Goal: Task Accomplishment & Management: Manage account settings

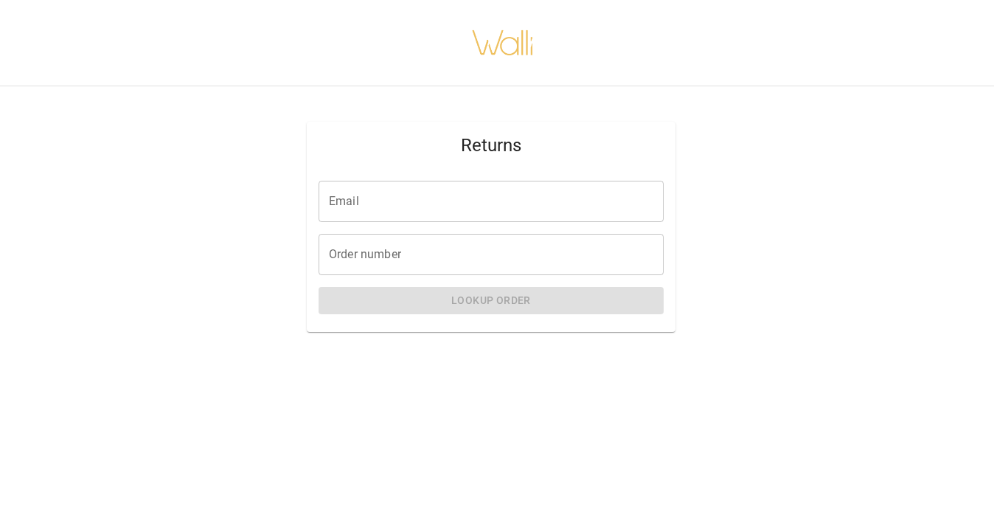
click at [393, 199] on input "Email" at bounding box center [491, 201] width 345 height 41
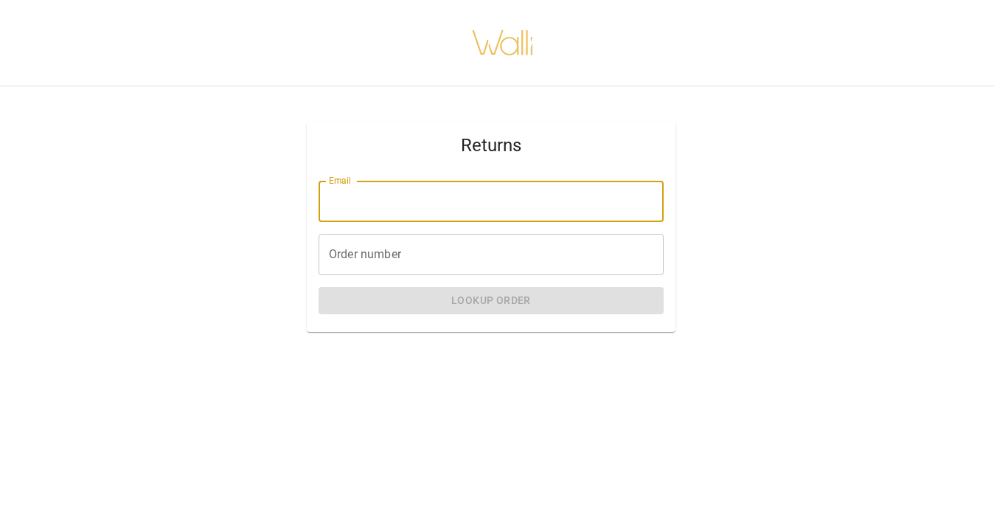
type input "**********"
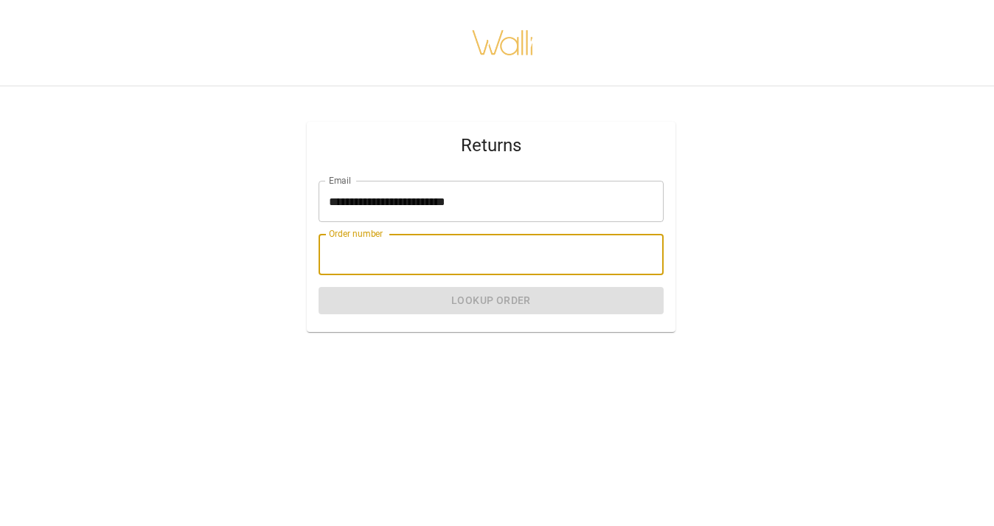
click at [358, 254] on input "Order number" at bounding box center [491, 254] width 345 height 41
paste input "********"
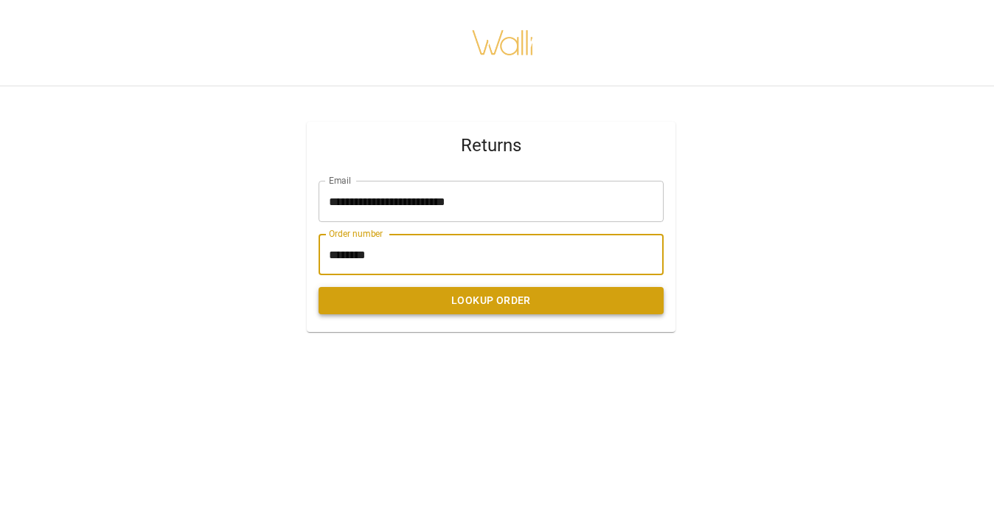
type input "********"
click at [375, 302] on button "Lookup Order" at bounding box center [491, 300] width 345 height 27
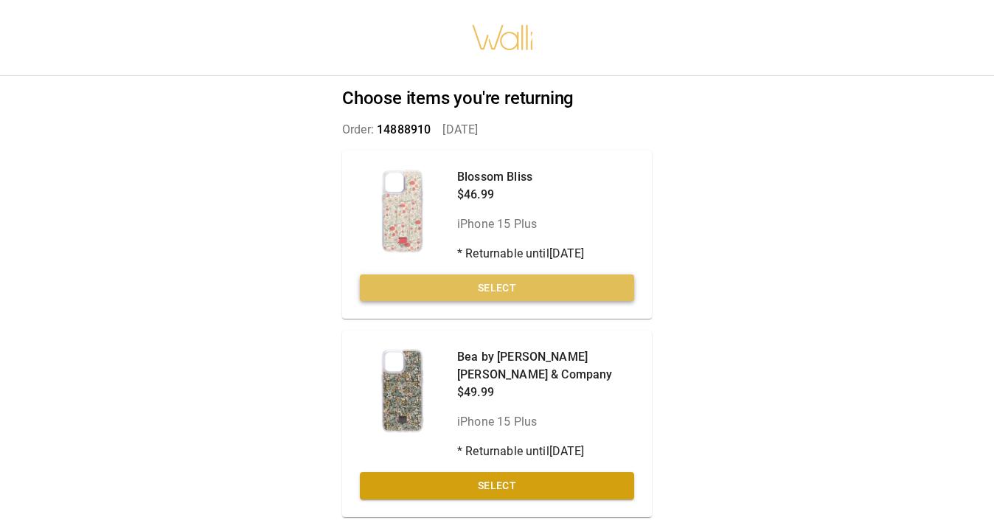
click at [381, 285] on button "Select" at bounding box center [497, 287] width 274 height 27
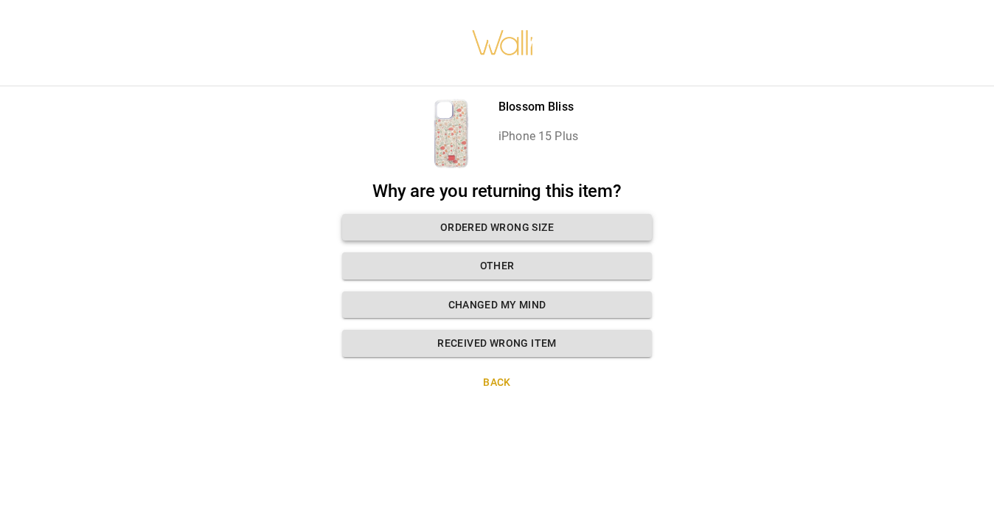
click at [392, 225] on button "Ordered wrong size" at bounding box center [497, 227] width 310 height 27
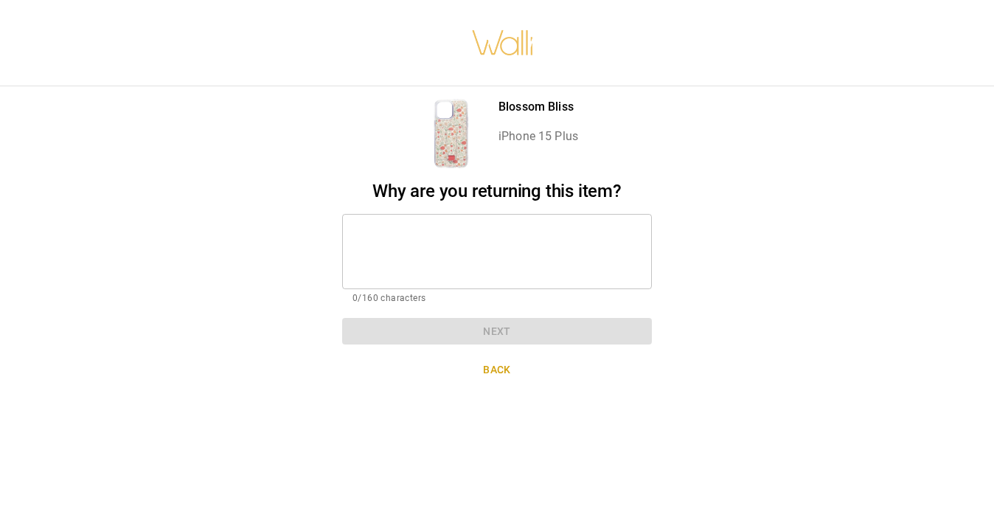
click at [392, 231] on textarea at bounding box center [496, 251] width 289 height 51
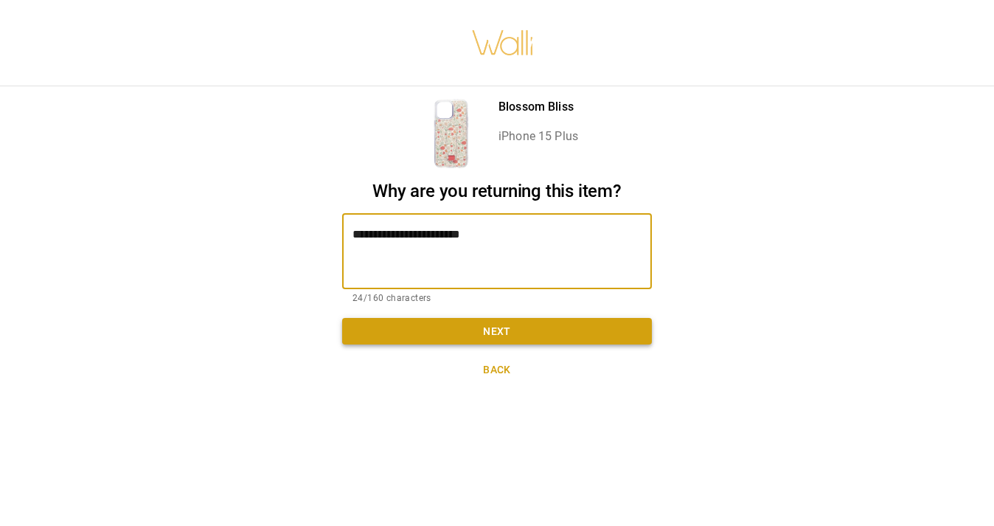
type textarea "**********"
click at [387, 326] on button "Next" at bounding box center [497, 331] width 310 height 27
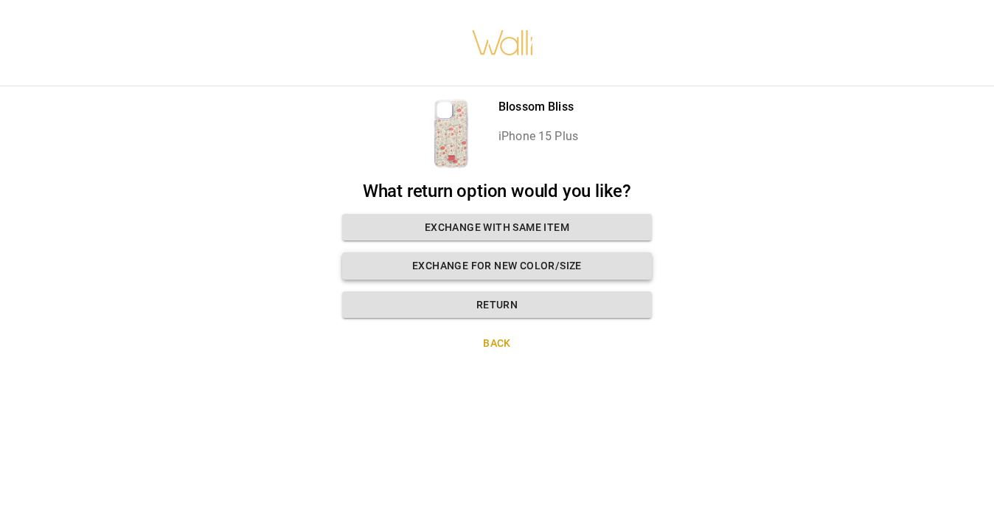
click at [401, 269] on button "Exchange for new color/size" at bounding box center [497, 265] width 310 height 27
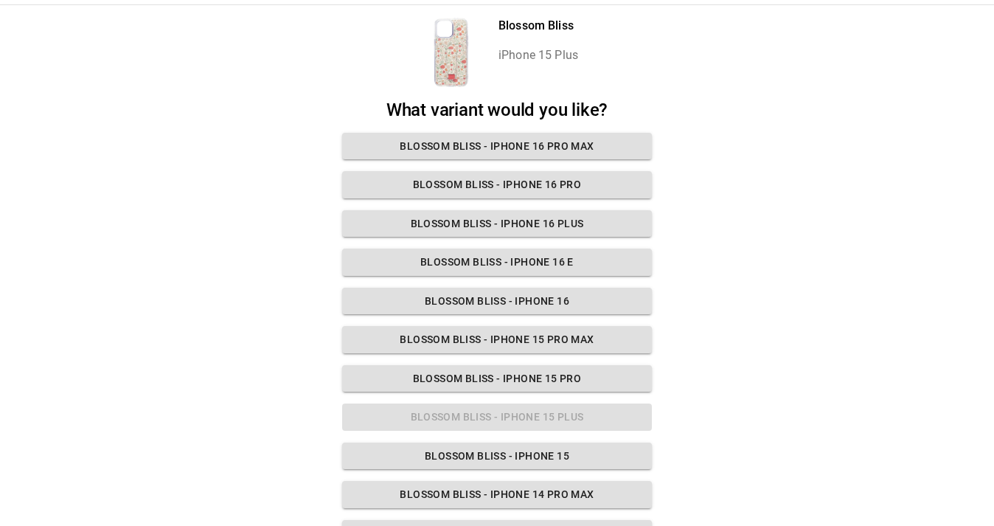
scroll to position [71, 7]
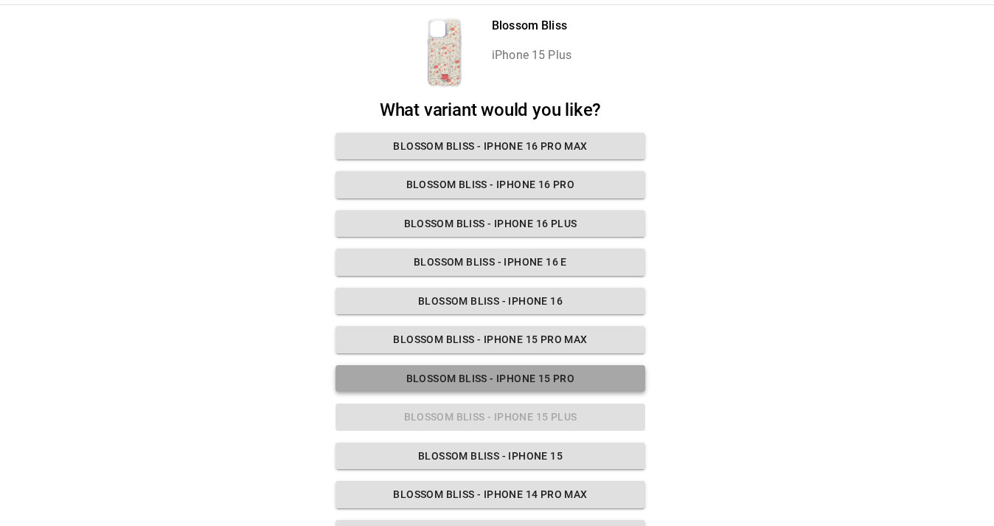
click at [451, 381] on button "Blossom Bliss - iPhone 15 Pro" at bounding box center [491, 378] width 310 height 27
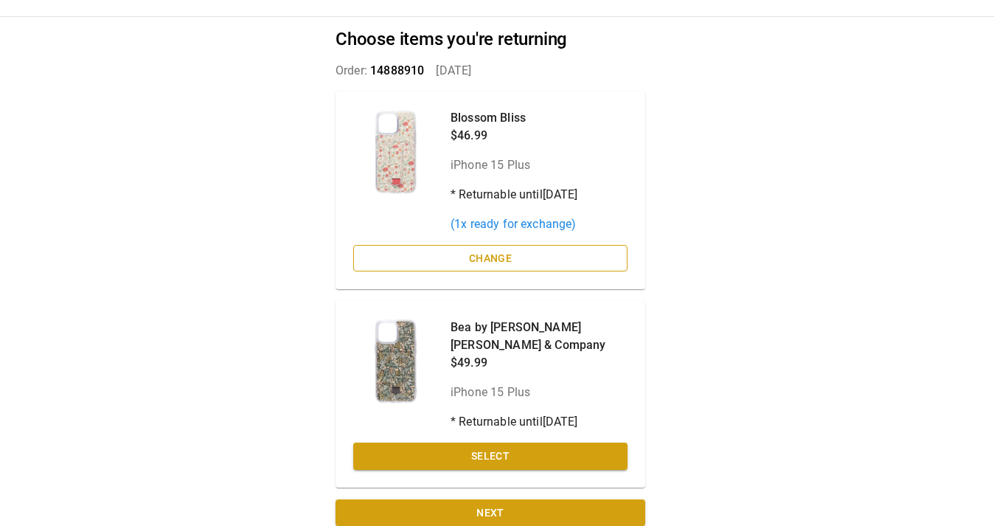
click at [455, 263] on button "Change" at bounding box center [490, 258] width 274 height 27
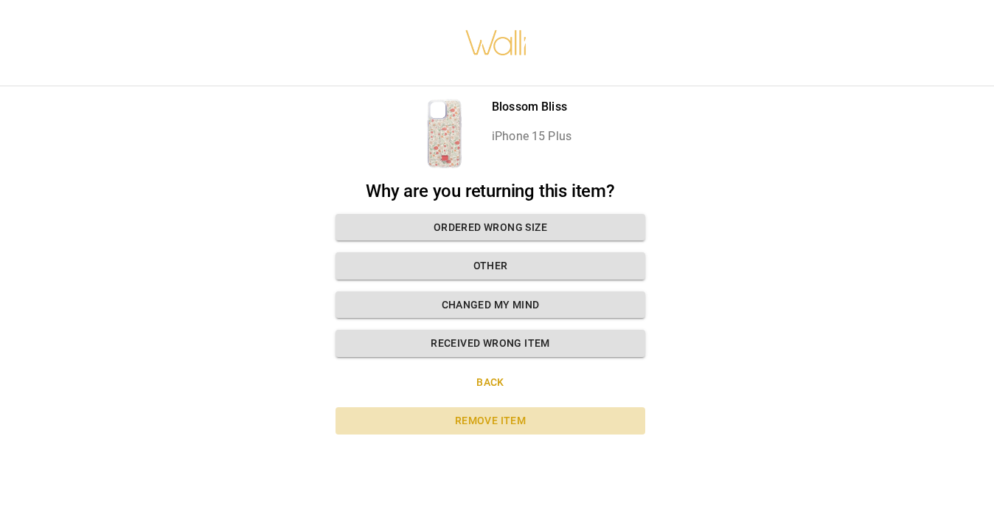
click at [459, 422] on button "Remove item" at bounding box center [491, 420] width 310 height 27
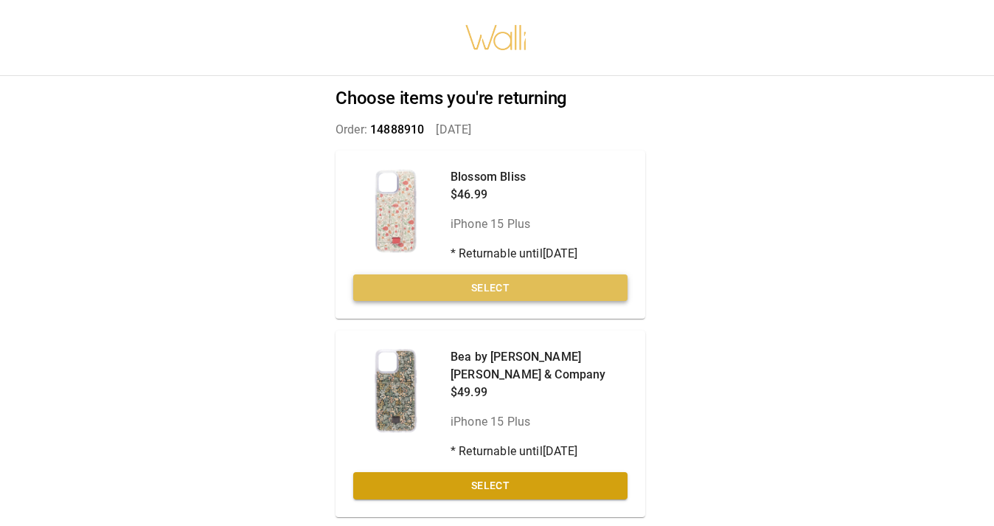
click at [469, 287] on button "Select" at bounding box center [490, 287] width 274 height 27
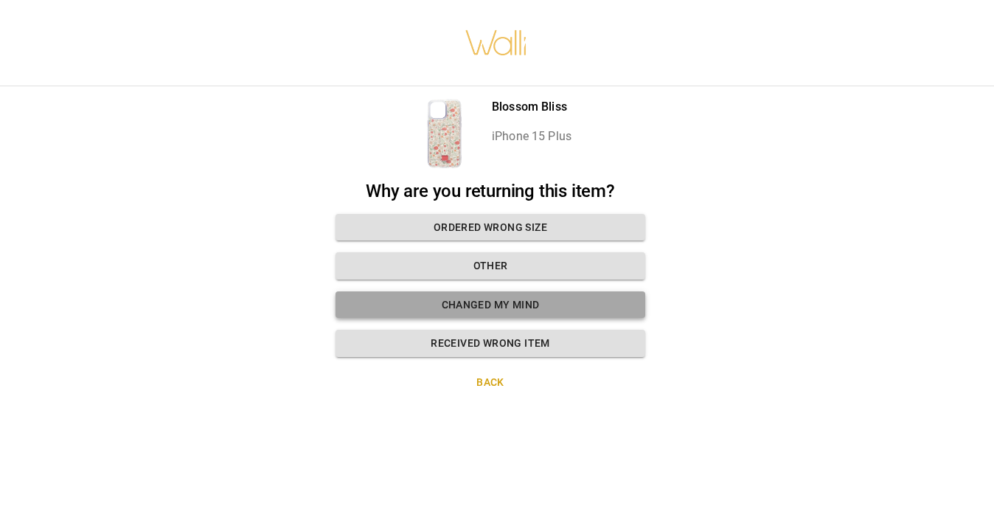
click at [456, 305] on button "Changed my mind" at bounding box center [491, 304] width 310 height 27
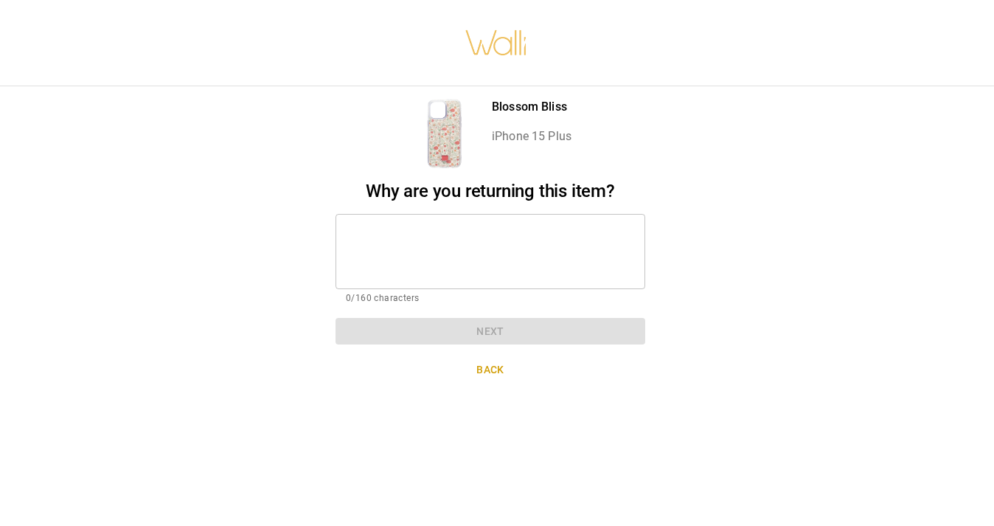
click at [431, 257] on textarea at bounding box center [490, 251] width 289 height 51
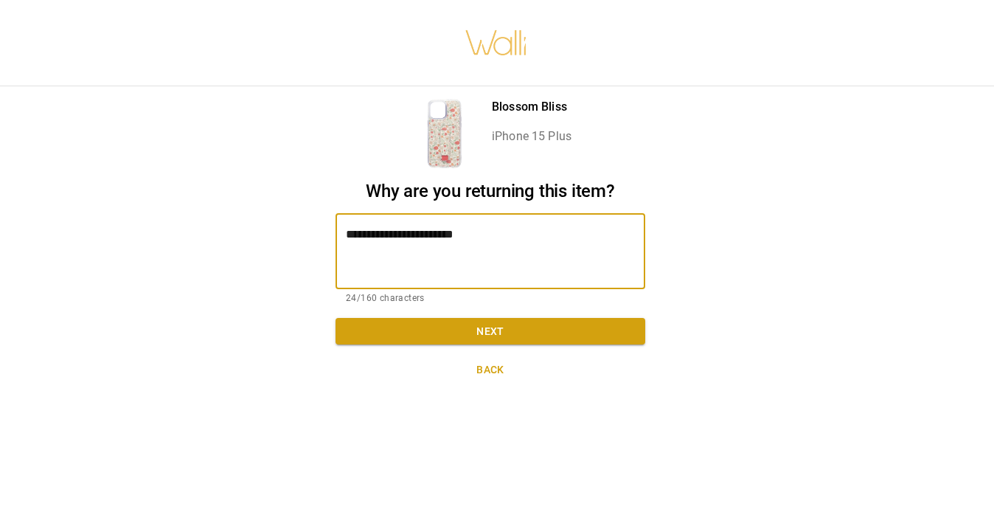
type textarea "**********"
click at [480, 370] on button "Back" at bounding box center [491, 369] width 310 height 27
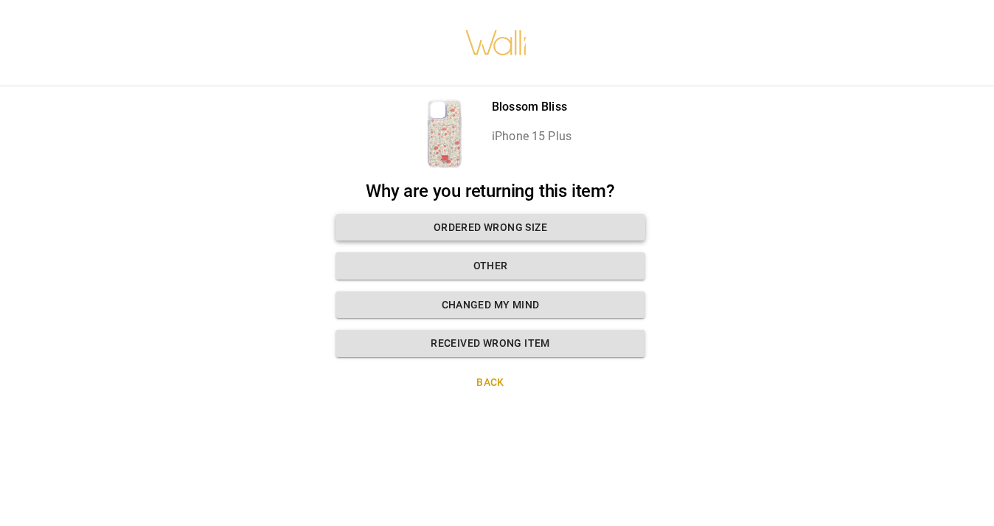
click at [482, 232] on button "Ordered wrong size" at bounding box center [491, 227] width 310 height 27
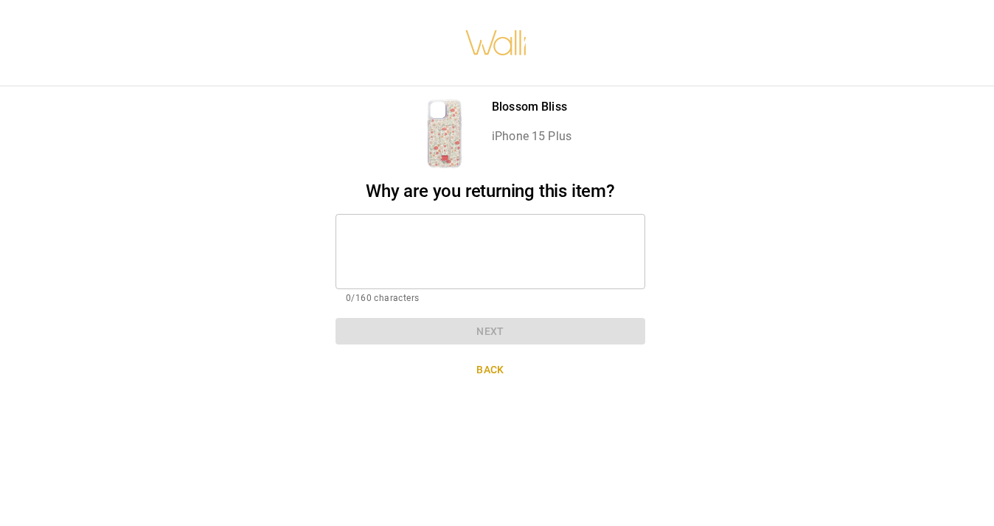
click at [482, 232] on textarea at bounding box center [490, 251] width 289 height 51
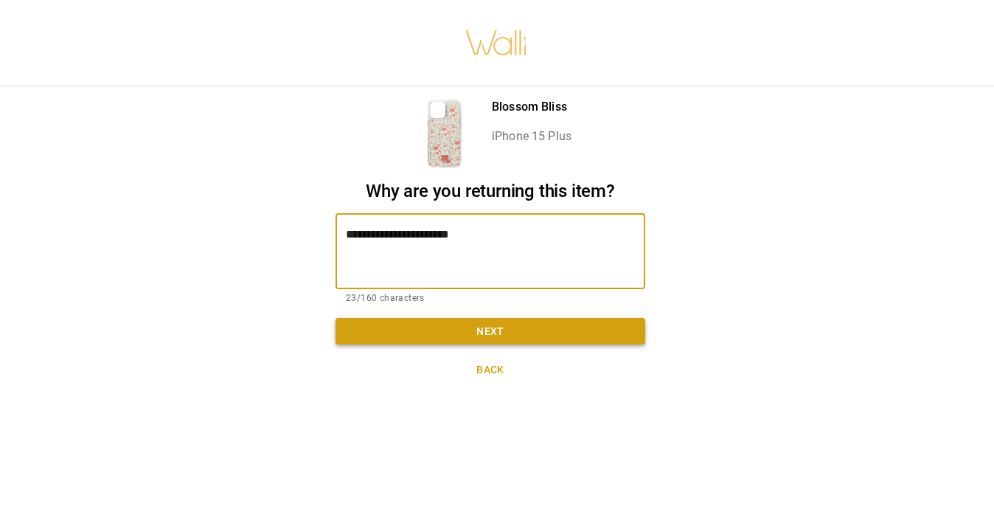
type textarea "**********"
click at [462, 332] on button "Next" at bounding box center [491, 331] width 310 height 27
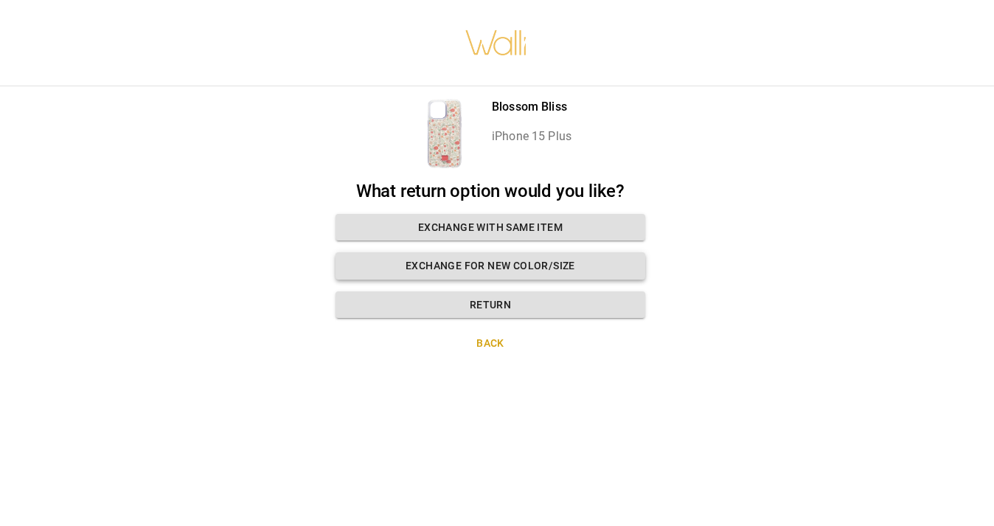
click at [460, 262] on button "Exchange for new color/size" at bounding box center [491, 265] width 310 height 27
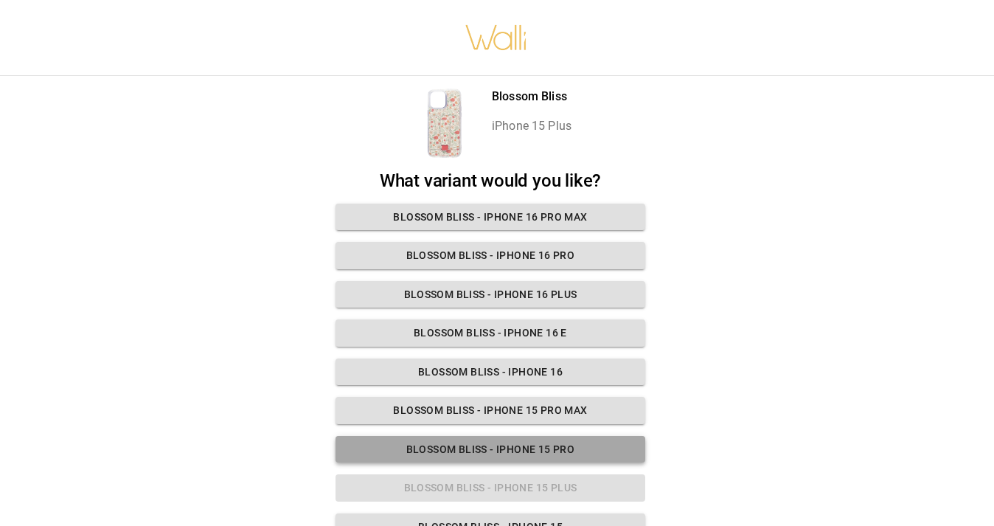
click at [444, 456] on button "Blossom Bliss - iPhone 15 Pro" at bounding box center [491, 449] width 310 height 27
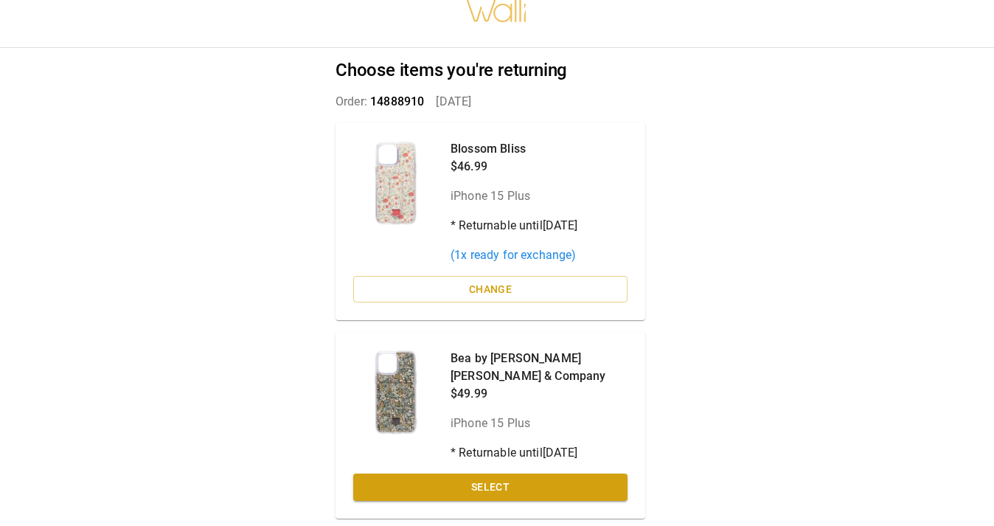
scroll to position [59, 7]
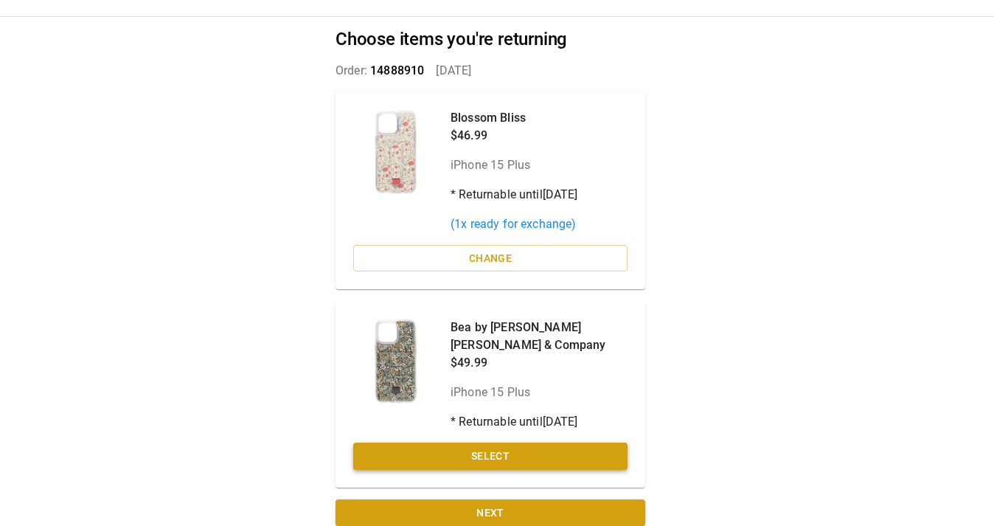
click at [448, 442] on button "Select" at bounding box center [490, 455] width 274 height 27
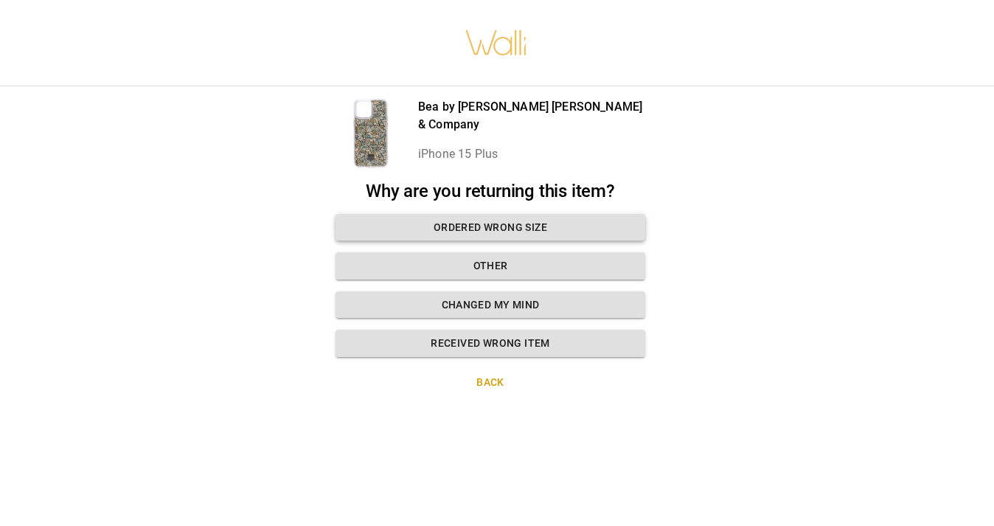
click at [470, 232] on button "Ordered wrong size" at bounding box center [491, 227] width 310 height 27
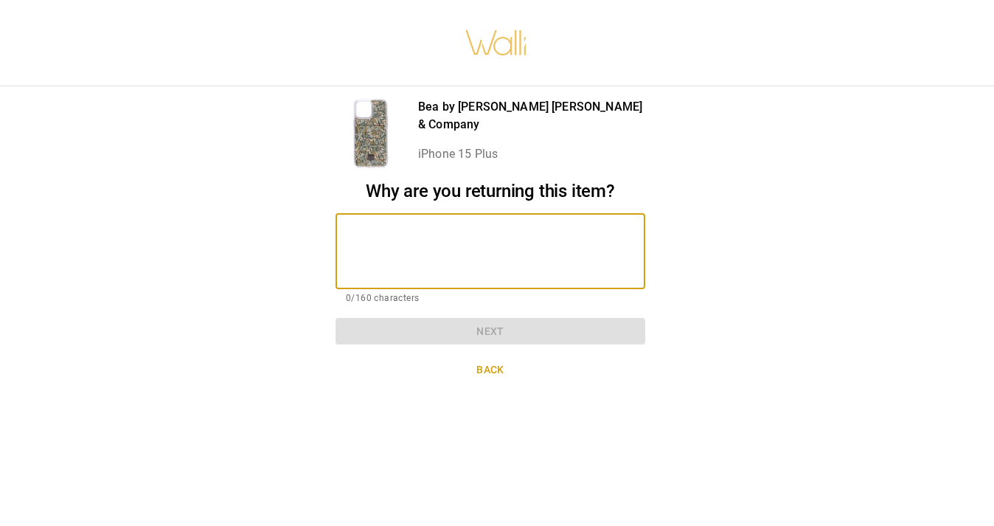
click at [470, 232] on textarea at bounding box center [490, 251] width 289 height 51
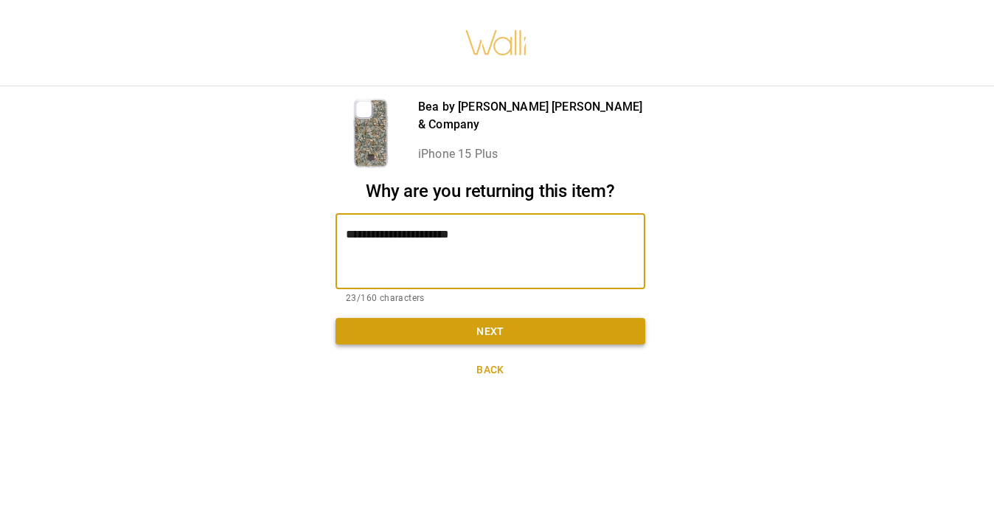
type textarea "**********"
click at [447, 333] on button "Next" at bounding box center [491, 331] width 310 height 27
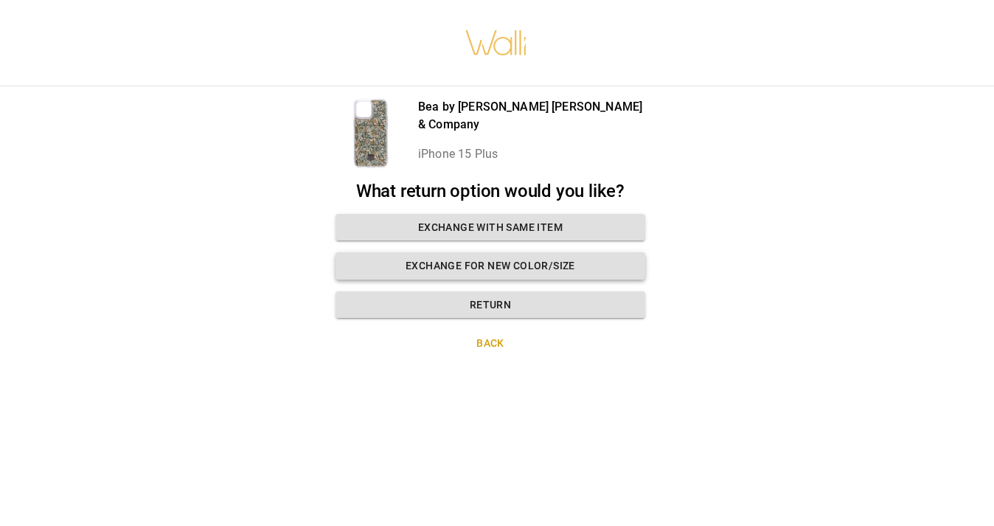
click at [481, 268] on button "Exchange for new color/size" at bounding box center [491, 265] width 310 height 27
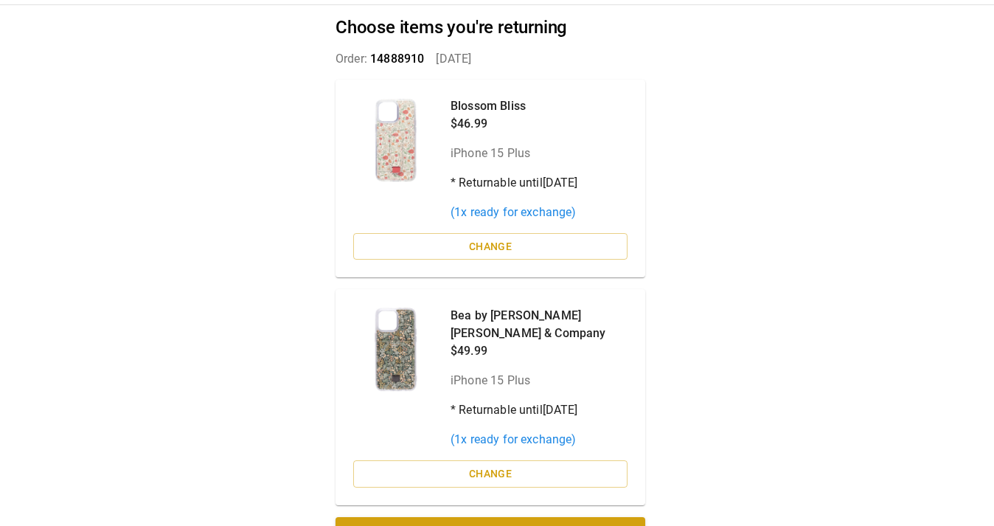
scroll to position [88, 7]
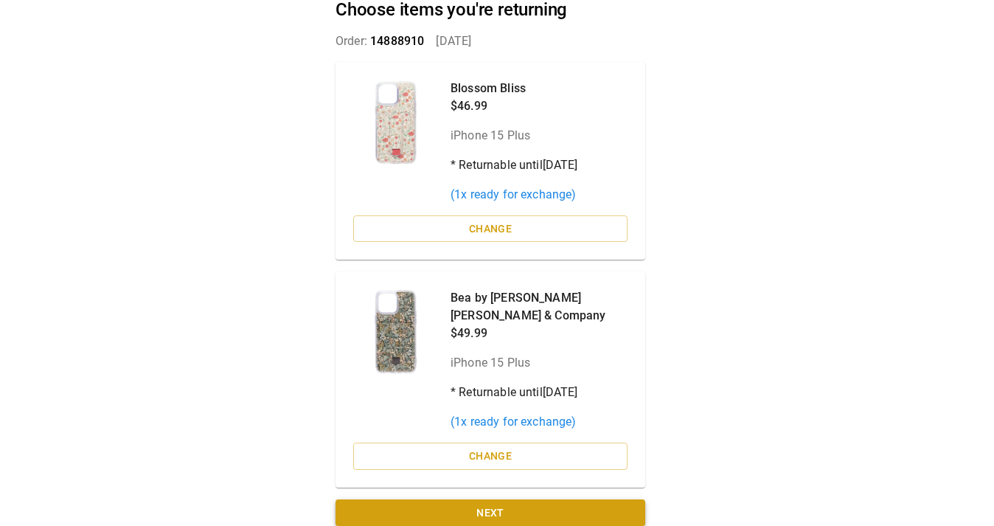
click at [459, 499] on button "Next" at bounding box center [491, 512] width 310 height 27
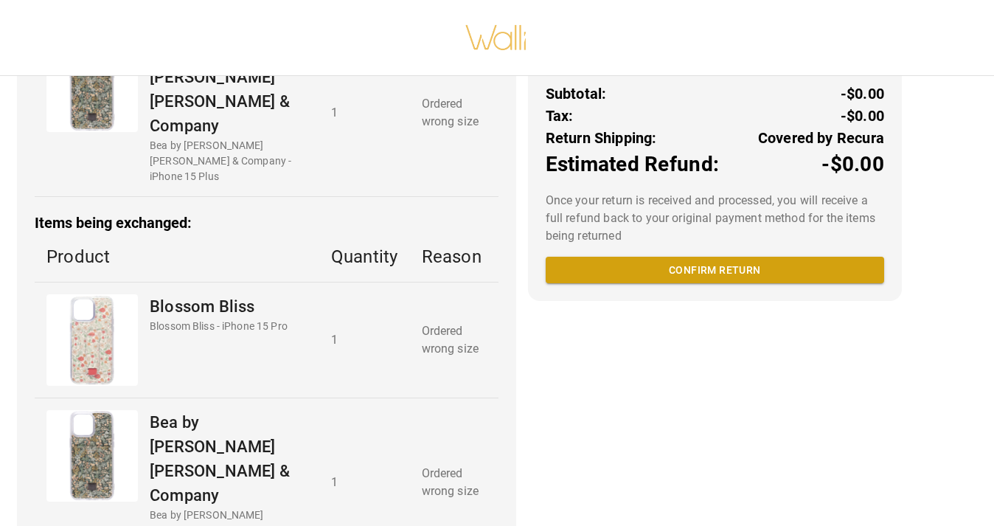
scroll to position [322, 0]
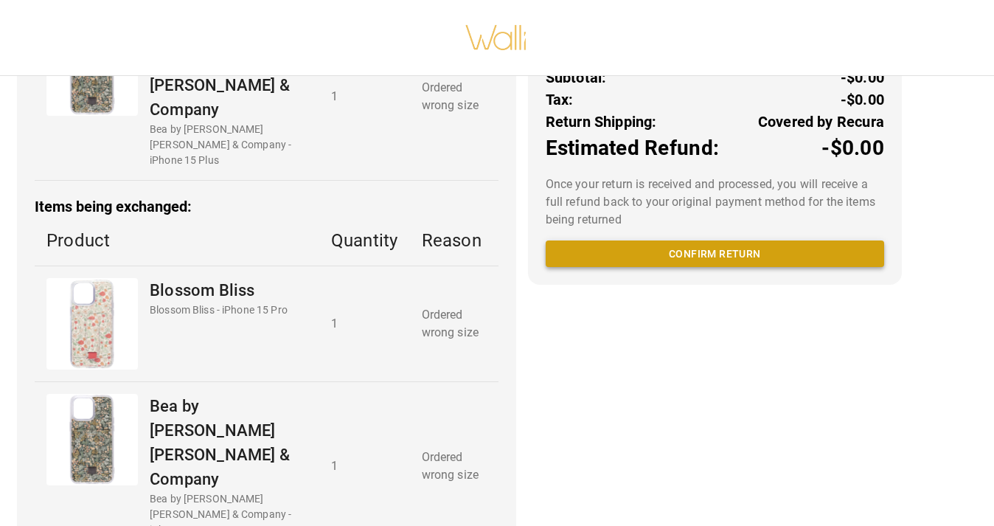
click at [682, 268] on button "Confirm return" at bounding box center [715, 253] width 338 height 27
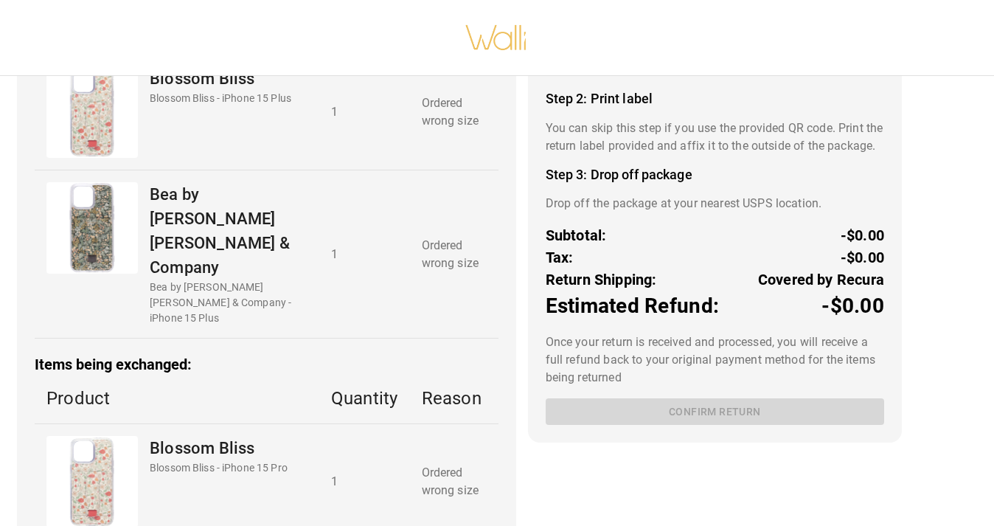
scroll to position [171, 0]
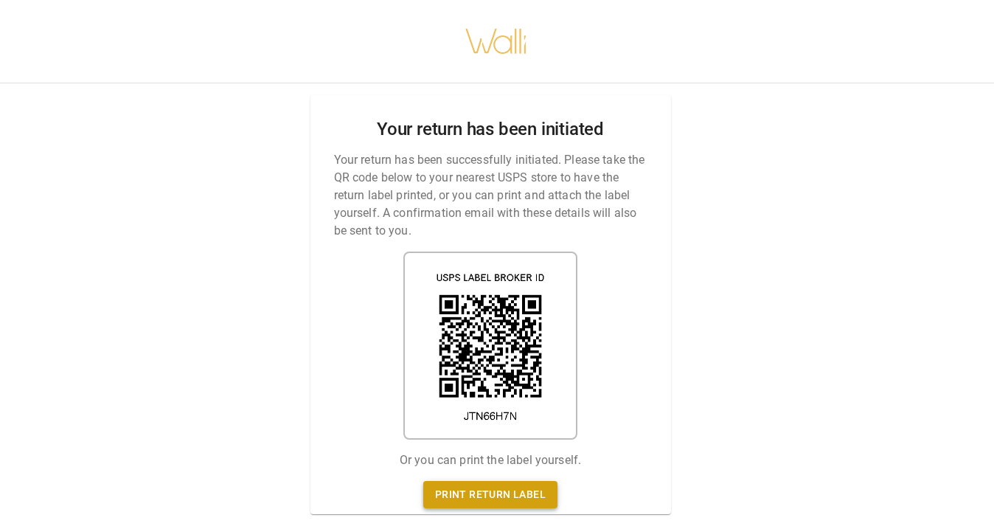
click at [466, 495] on link "Print return label" at bounding box center [490, 494] width 134 height 27
